Goal: Transaction & Acquisition: Purchase product/service

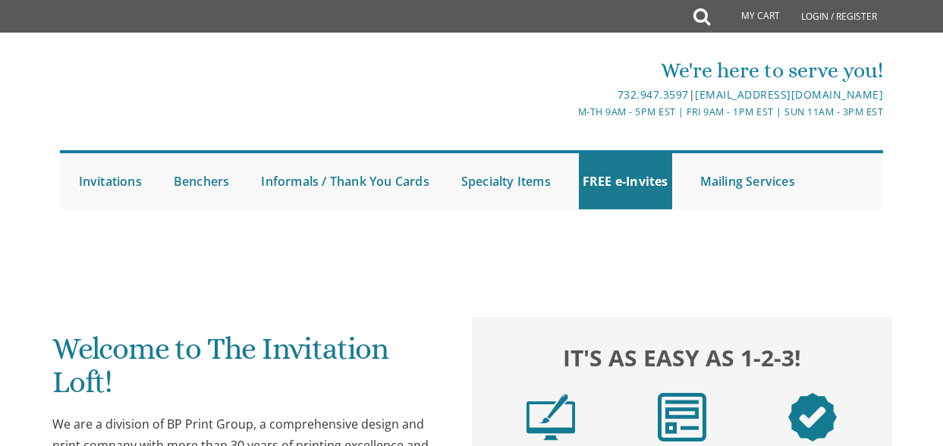
scroll to position [83, 0]
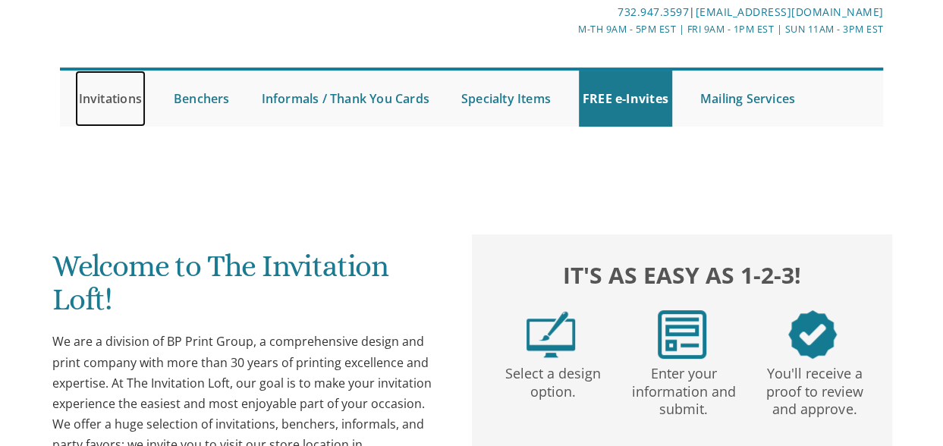
click at [127, 102] on link "Invitations" at bounding box center [110, 99] width 71 height 56
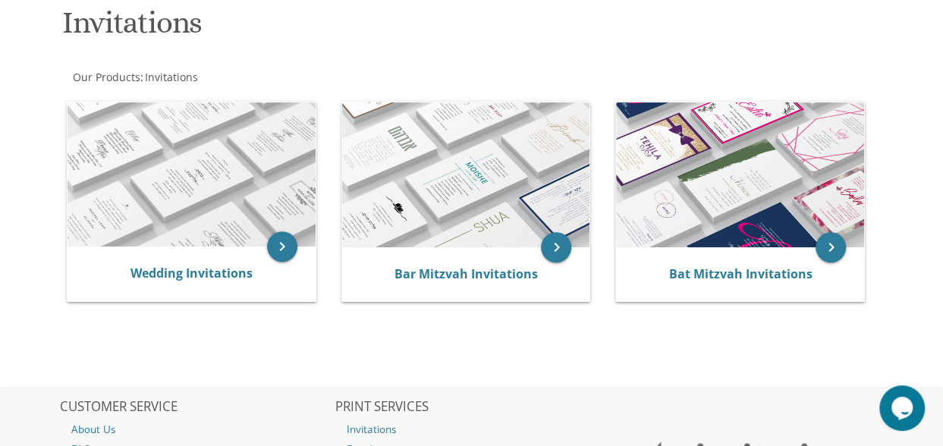
scroll to position [246, 0]
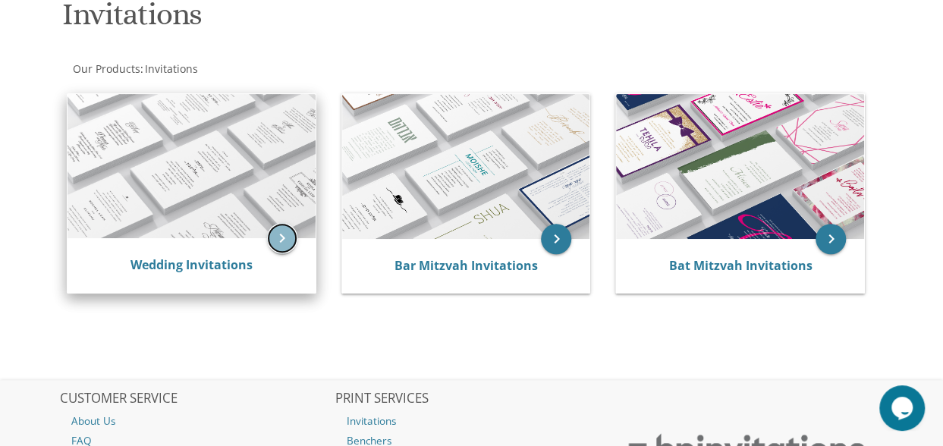
click at [280, 240] on icon "keyboard_arrow_right" at bounding box center [282, 238] width 30 height 30
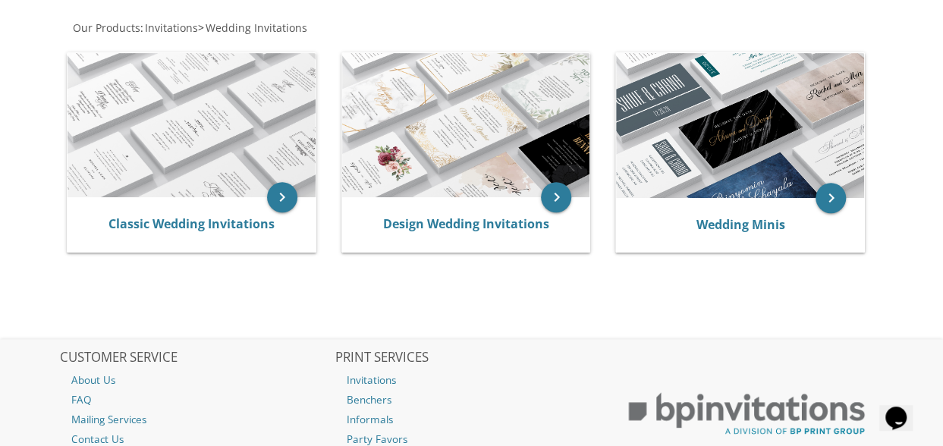
scroll to position [286, 0]
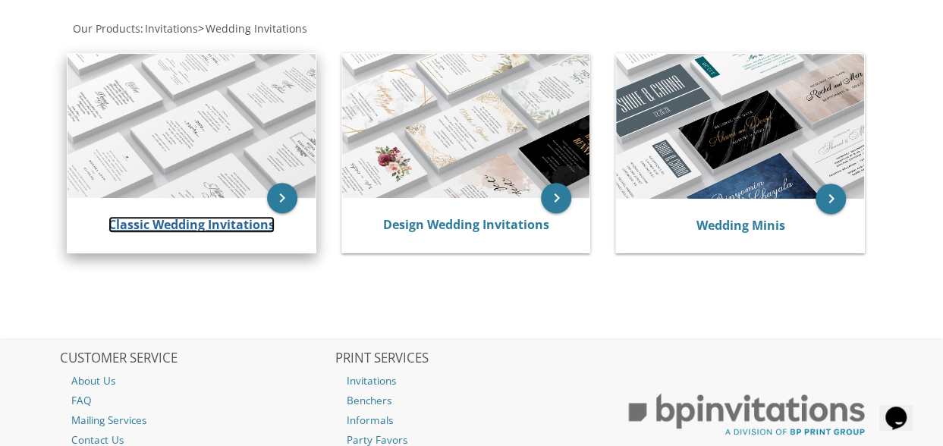
click at [214, 225] on link "Classic Wedding Invitations" at bounding box center [191, 224] width 166 height 17
click at [231, 225] on link "Classic Wedding Invitations" at bounding box center [191, 224] width 166 height 17
click at [276, 201] on icon "keyboard_arrow_right" at bounding box center [282, 198] width 30 height 30
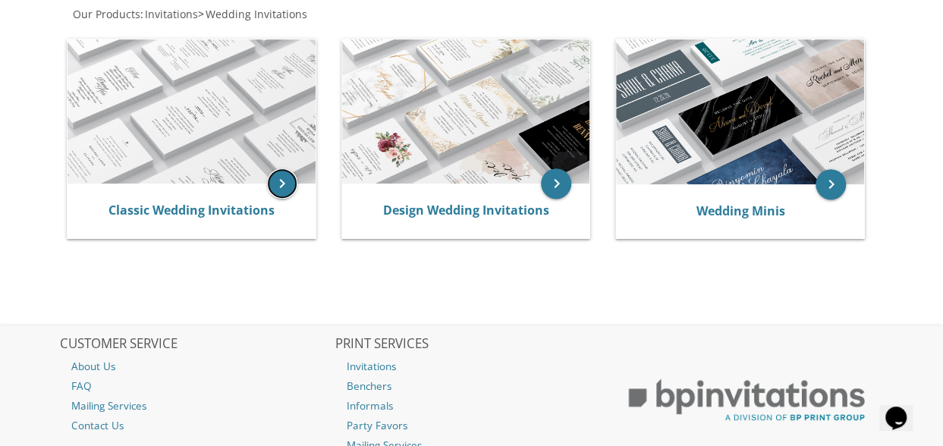
scroll to position [414, 0]
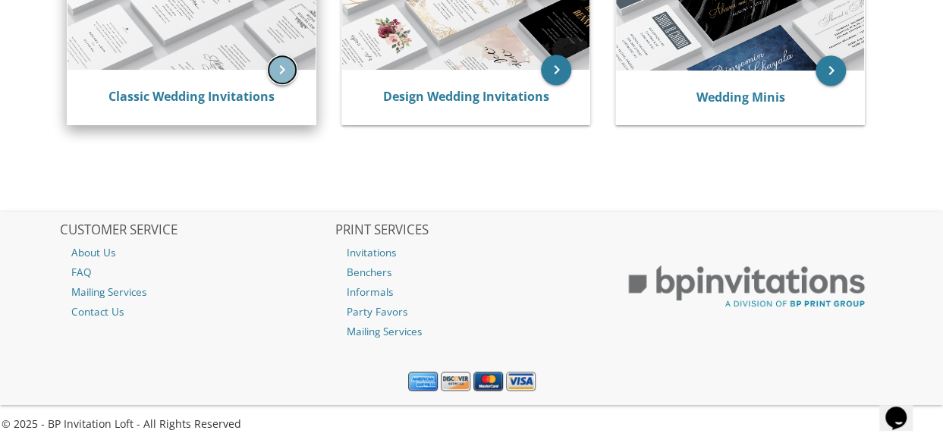
click at [284, 83] on icon "keyboard_arrow_right" at bounding box center [282, 70] width 30 height 30
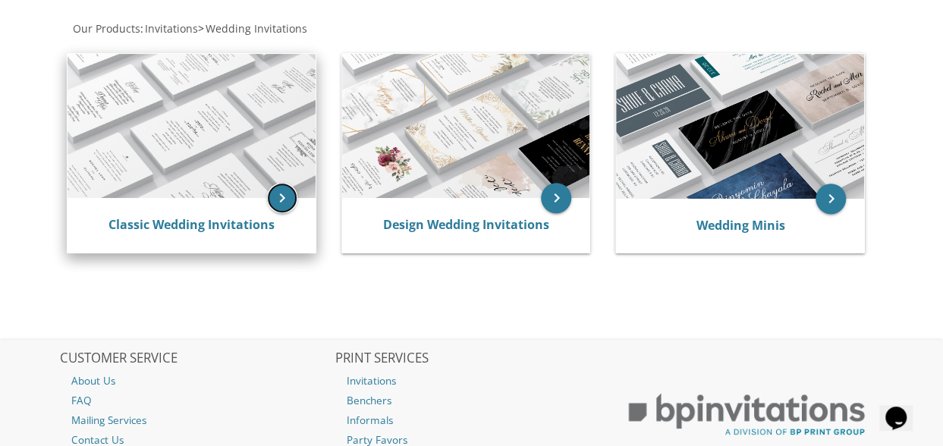
scroll to position [279, 0]
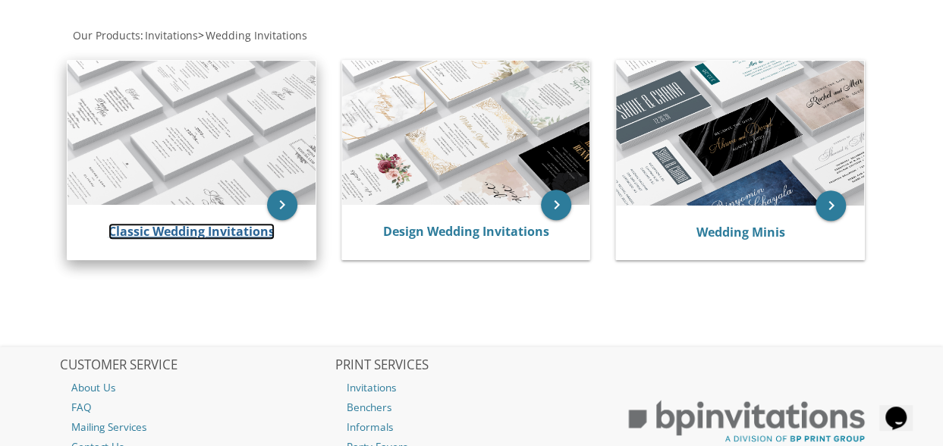
click at [182, 234] on link "Classic Wedding Invitations" at bounding box center [191, 231] width 166 height 17
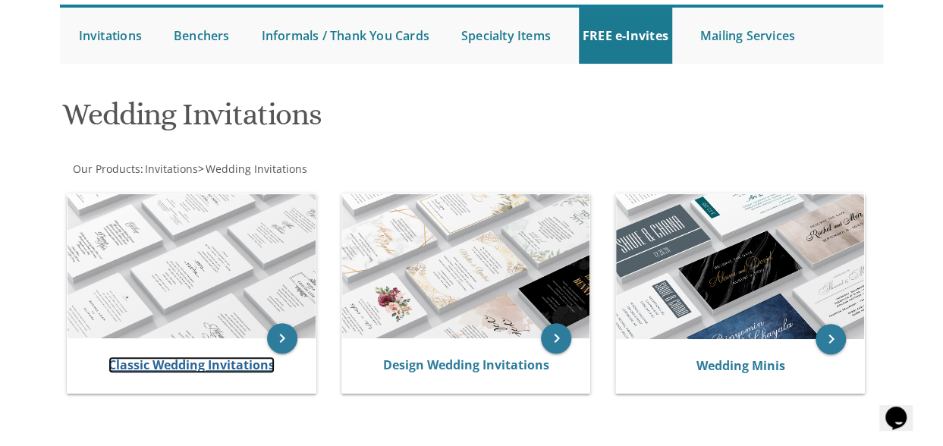
scroll to position [177, 0]
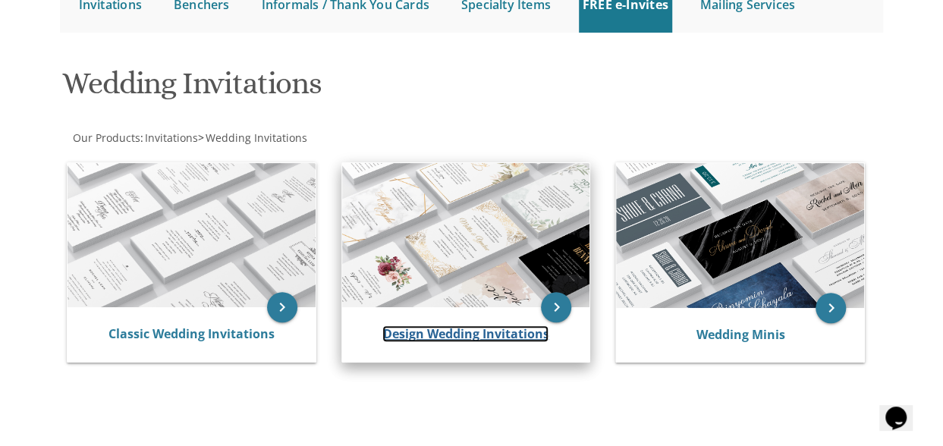
click at [461, 326] on link "Design Wedding Invitations" at bounding box center [465, 333] width 166 height 17
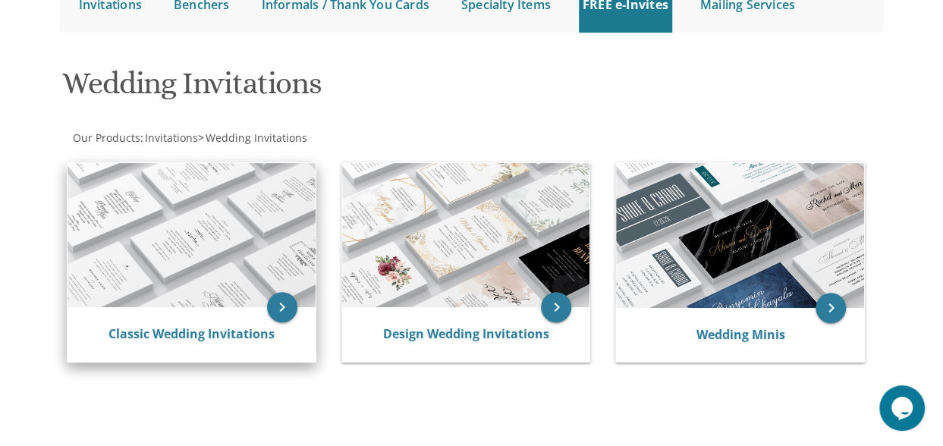
click at [156, 321] on div "Classic Wedding Invitations" at bounding box center [191, 334] width 248 height 55
click at [177, 331] on link "Classic Wedding Invitations" at bounding box center [191, 333] width 166 height 17
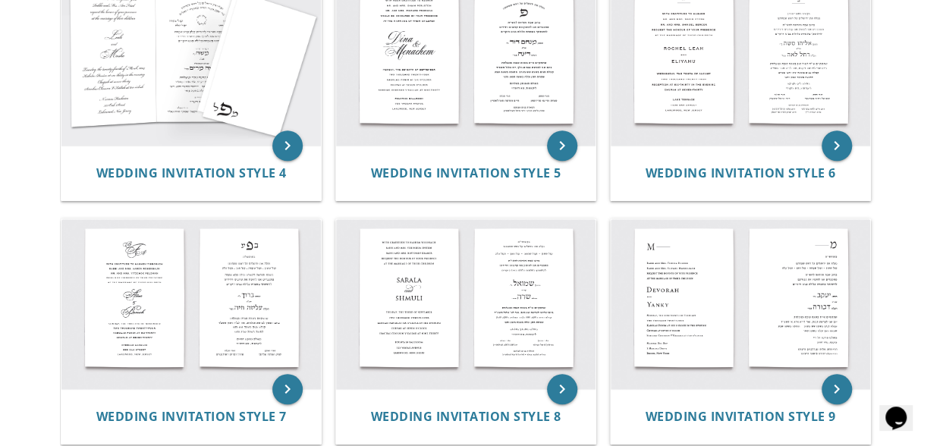
scroll to position [623, 0]
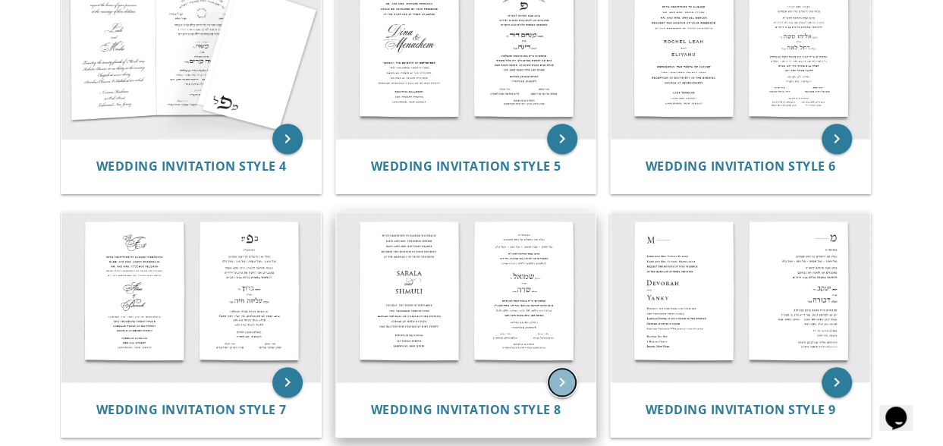
click at [563, 377] on icon "keyboard_arrow_right" at bounding box center [562, 382] width 30 height 30
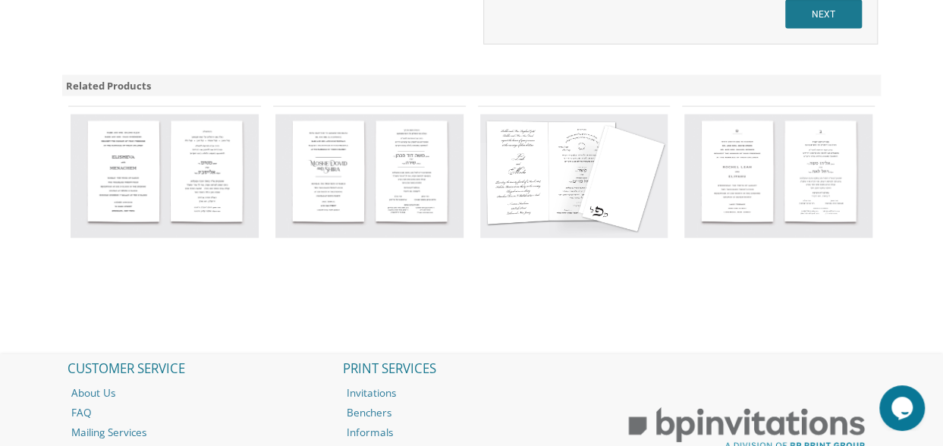
scroll to position [1692, 0]
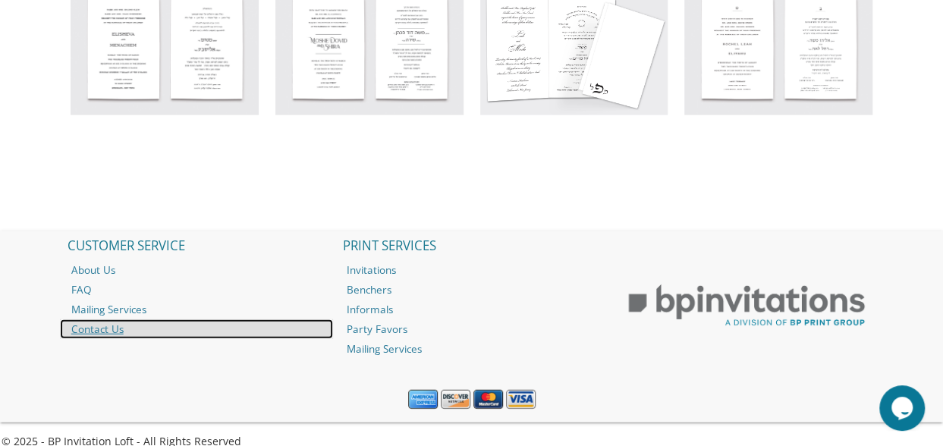
click at [100, 319] on link "Contact Us" at bounding box center [196, 329] width 273 height 20
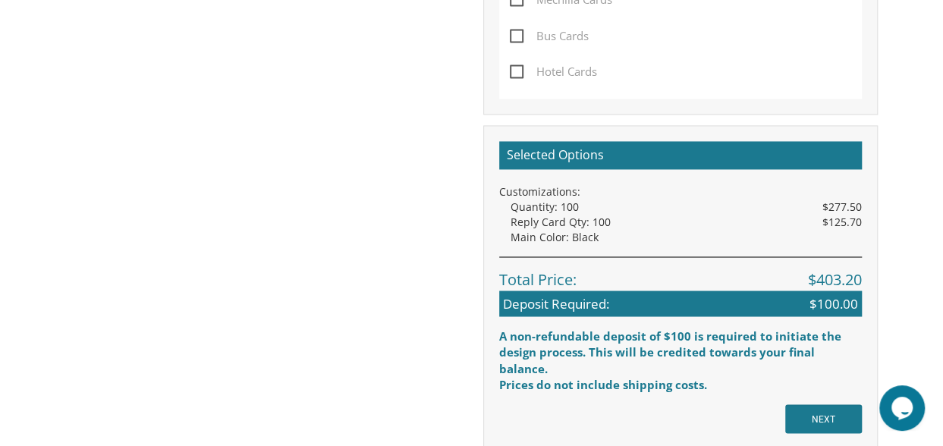
scroll to position [1191, 0]
